Goal: Answer question/provide support: Share knowledge or assist other users

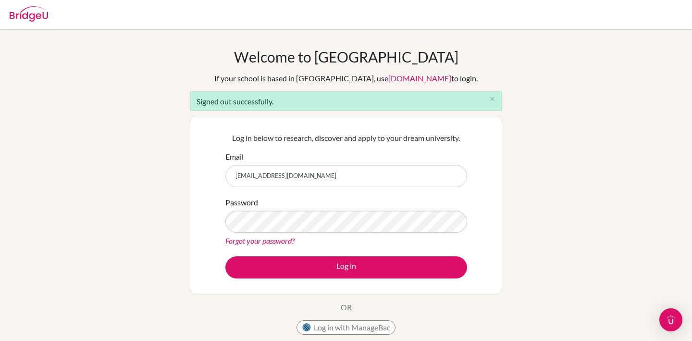
click at [333, 173] on input "[EMAIL_ADDRESS][DOMAIN_NAME]" at bounding box center [346, 176] width 242 height 22
type input "[EMAIL_ADDRESS][DOMAIN_NAME]"
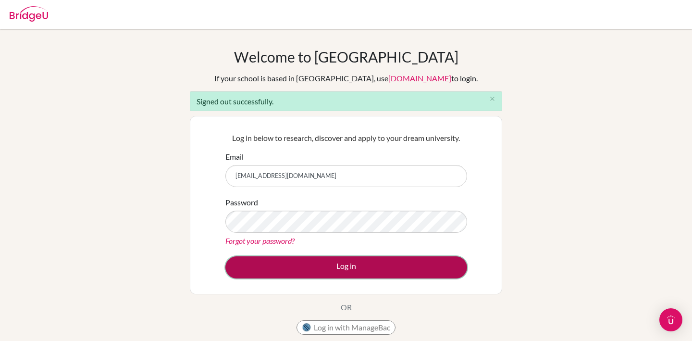
click at [350, 266] on button "Log in" at bounding box center [346, 267] width 242 height 22
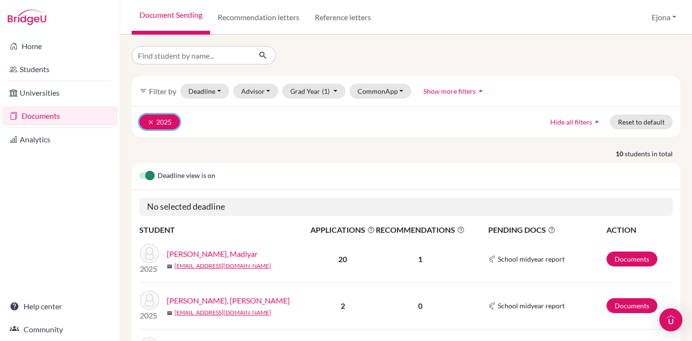
click at [148, 121] on icon "clear" at bounding box center [151, 122] width 7 height 7
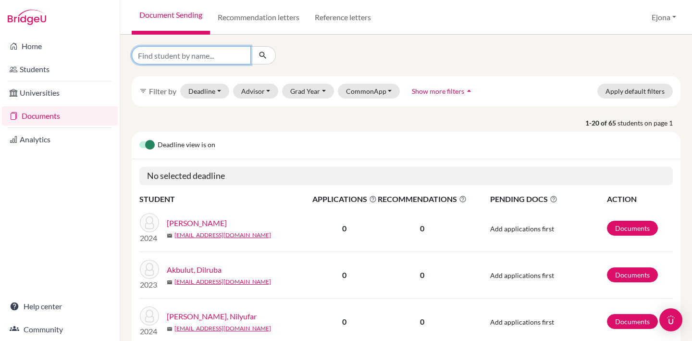
click at [214, 57] on input "Find student by name..." at bounding box center [191, 55] width 119 height 18
type input "dikhana"
click button "submit" at bounding box center [262, 55] width 25 height 18
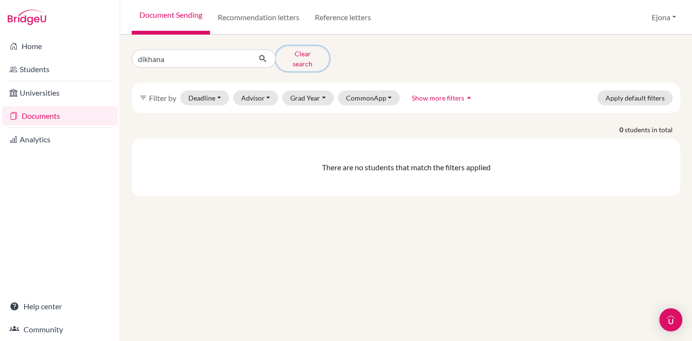
click at [299, 54] on button "Clear search" at bounding box center [302, 58] width 53 height 25
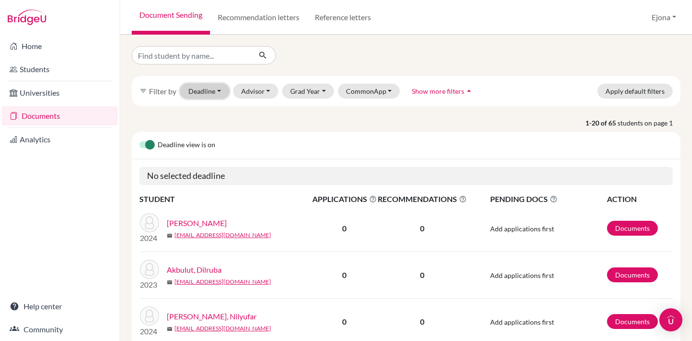
click at [205, 92] on button "Deadline - Select a date range Or double click for a single date selection Toda…" at bounding box center [204, 91] width 49 height 15
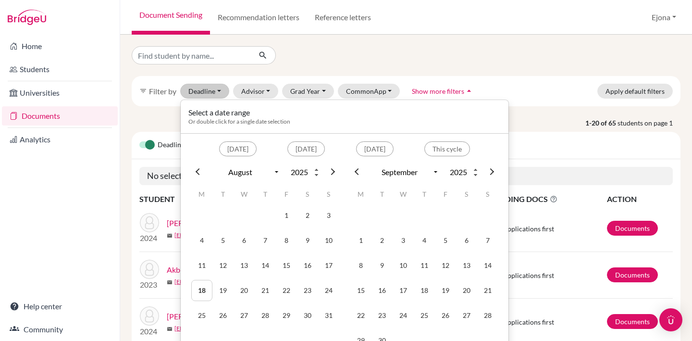
click at [400, 63] on div at bounding box center [406, 55] width 563 height 18
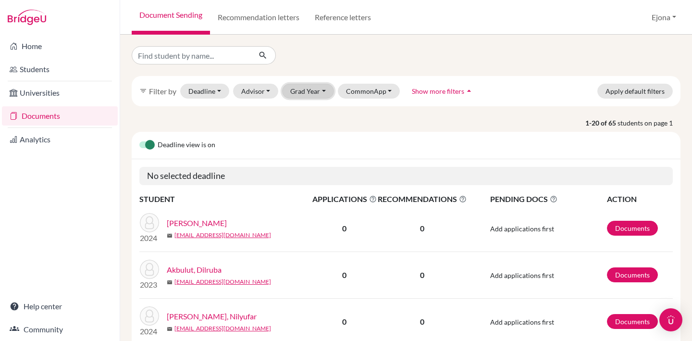
click at [322, 92] on button "Grad Year" at bounding box center [308, 91] width 52 height 15
click at [314, 125] on div "2025" at bounding box center [311, 127] width 34 height 12
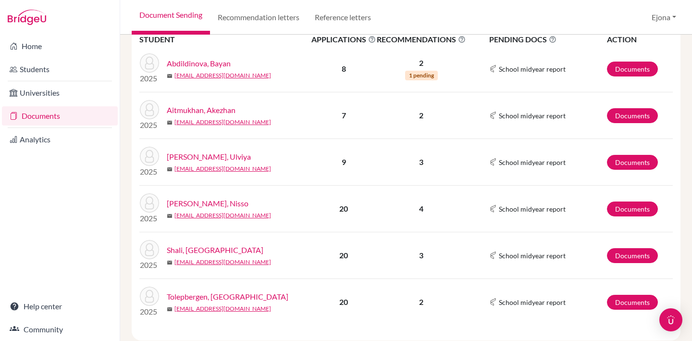
scroll to position [460, 0]
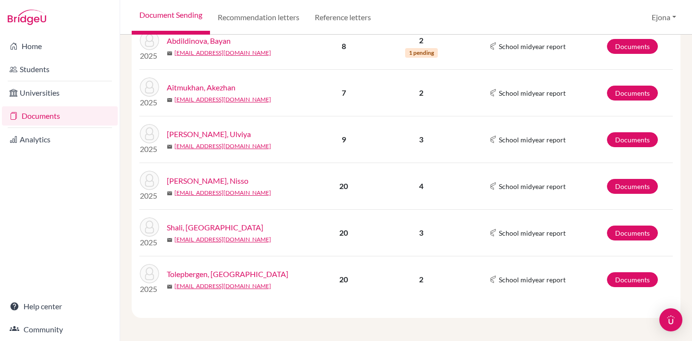
click at [209, 273] on link "Tolepbergen, Dikhan" at bounding box center [228, 274] width 122 height 12
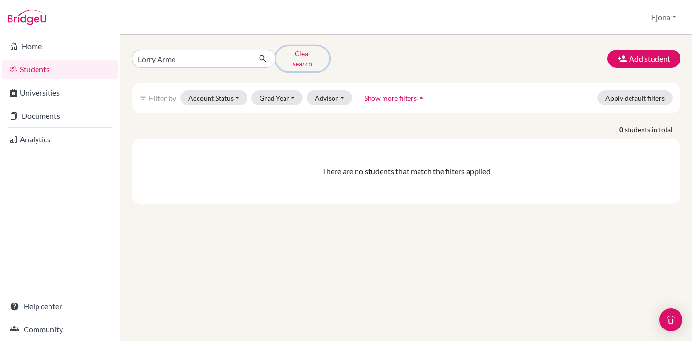
click at [305, 57] on button "Clear search" at bounding box center [302, 58] width 53 height 25
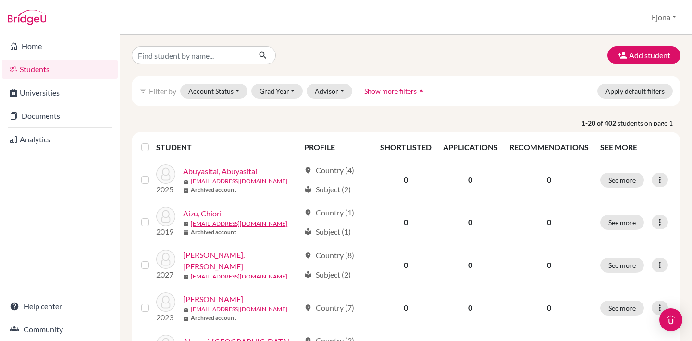
click at [327, 83] on div "filter_list Filter by Account Status Active accounts Archived accounts Register…" at bounding box center [406, 91] width 549 height 30
click at [327, 90] on button "Advisor" at bounding box center [330, 91] width 46 height 15
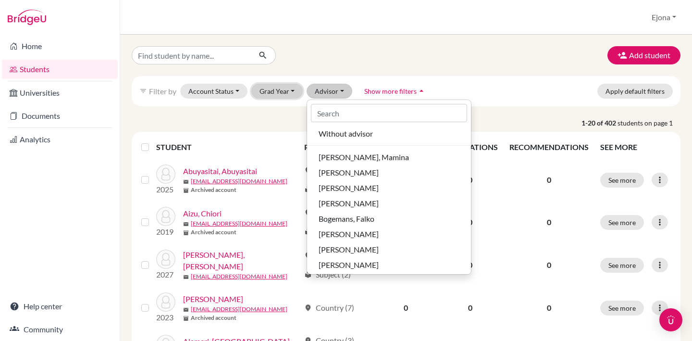
click at [280, 93] on button "Grad Year" at bounding box center [277, 91] width 52 height 15
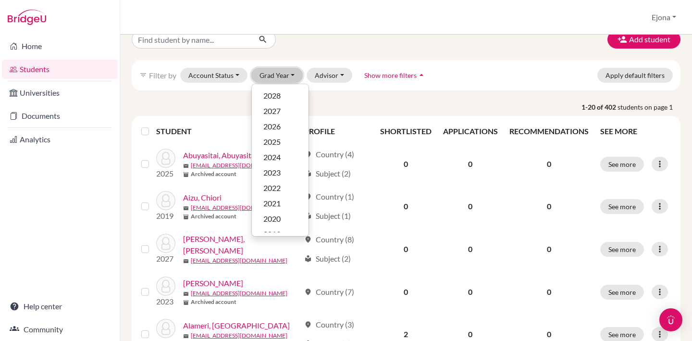
scroll to position [25, 0]
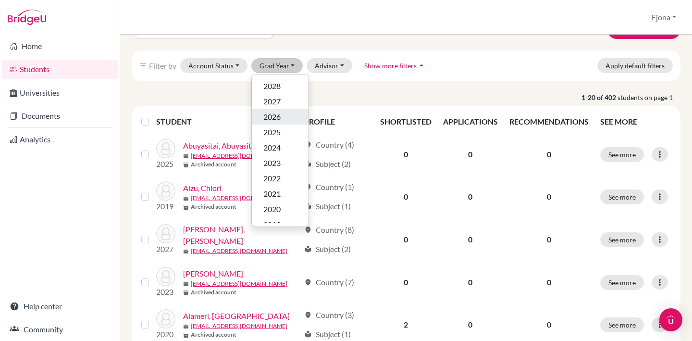
click at [275, 116] on span "2026" at bounding box center [271, 117] width 17 height 12
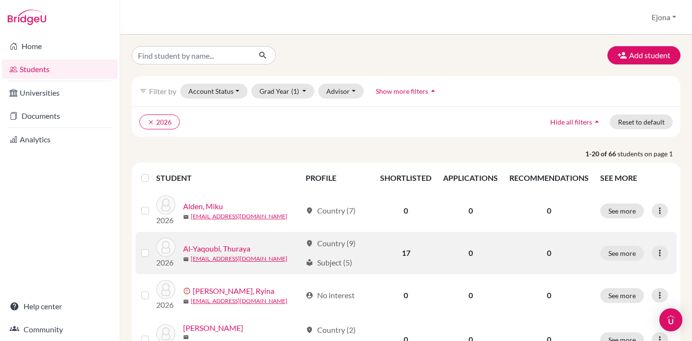
click at [235, 248] on link "Al-Yaqoubi, Thuraya" at bounding box center [216, 249] width 67 height 12
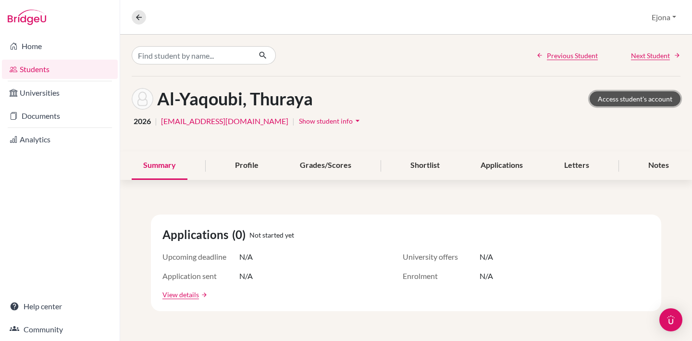
click at [633, 93] on link "Access student's account" at bounding box center [635, 98] width 91 height 15
